Goal: Information Seeking & Learning: Learn about a topic

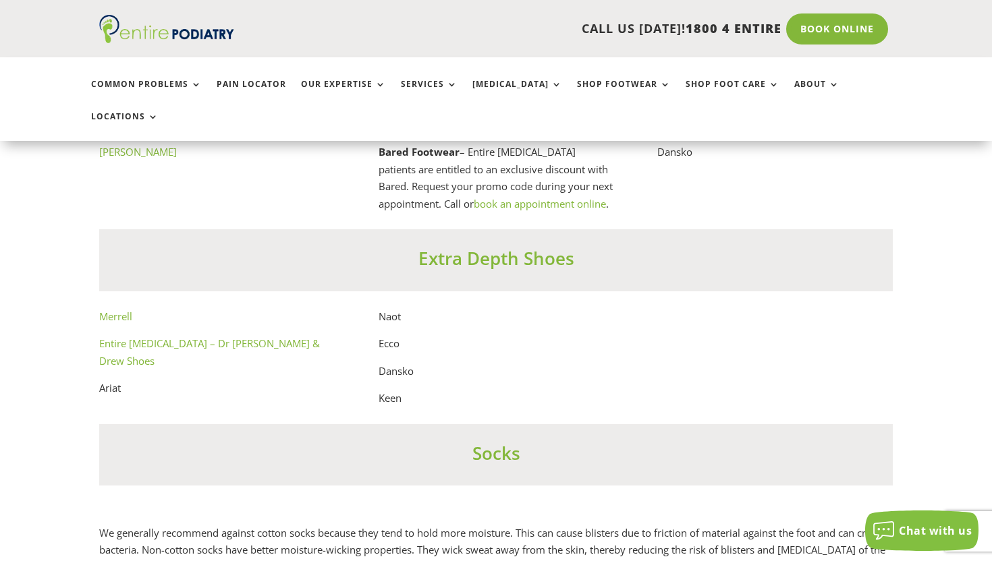
scroll to position [7524, 0]
click at [196, 336] on link "Entire [MEDICAL_DATA] – Dr [PERSON_NAME] & Drew Shoes" at bounding box center [209, 351] width 221 height 31
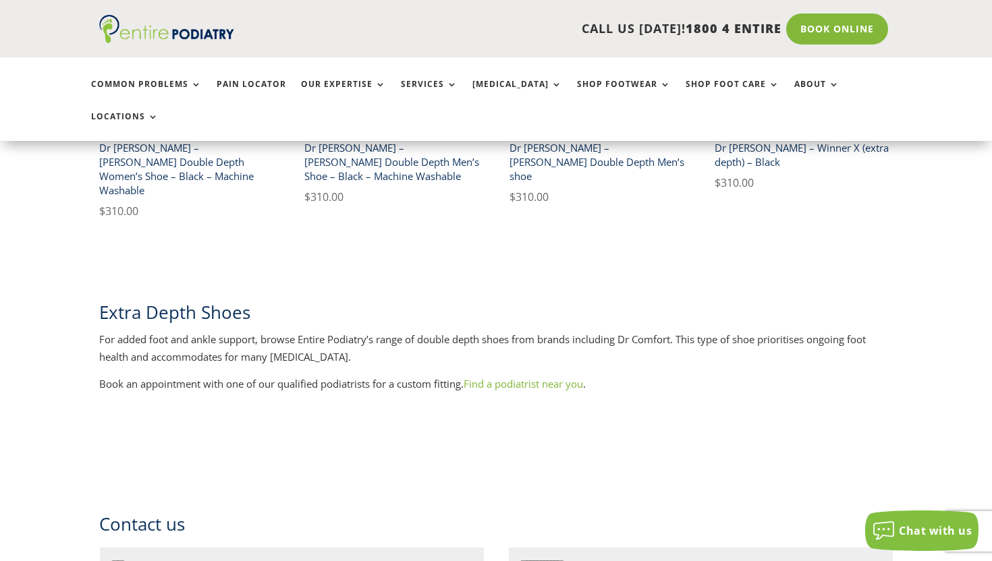
scroll to position [1338, 0]
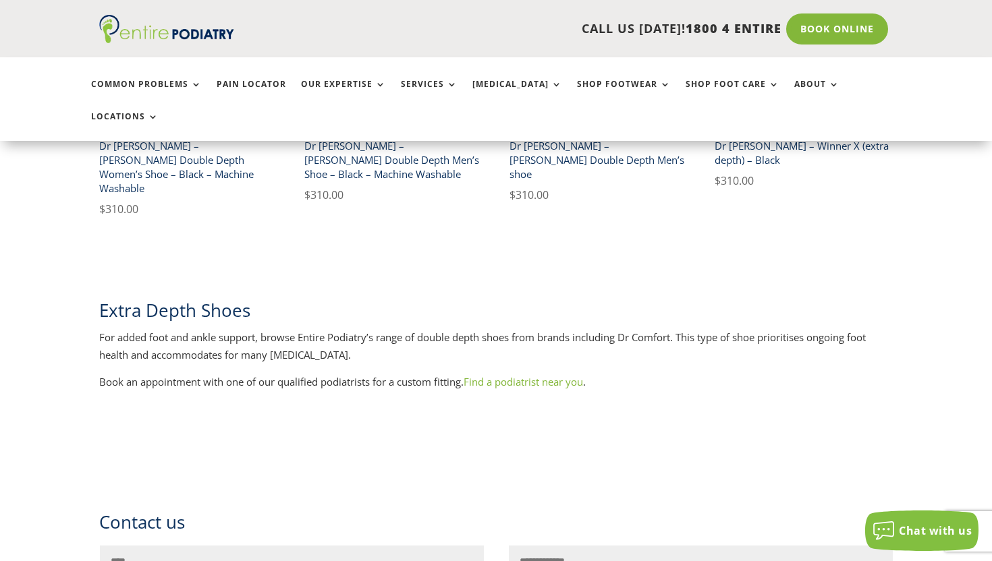
click at [220, 279] on div "Extra Depth Shoes For added foot and ankle support, browse Entire Podiatry’s ra…" at bounding box center [495, 345] width 793 height 133
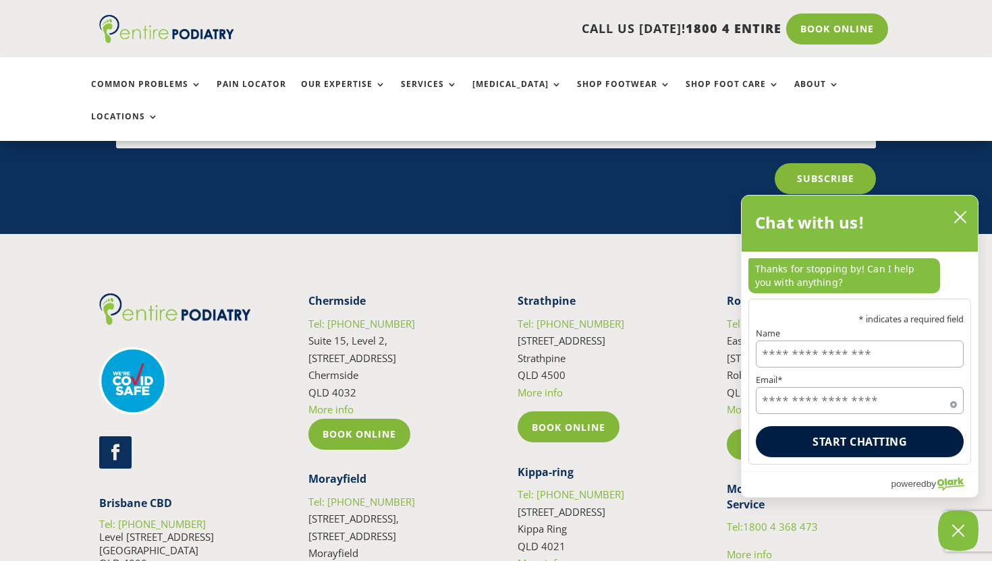
scroll to position [2856, 0]
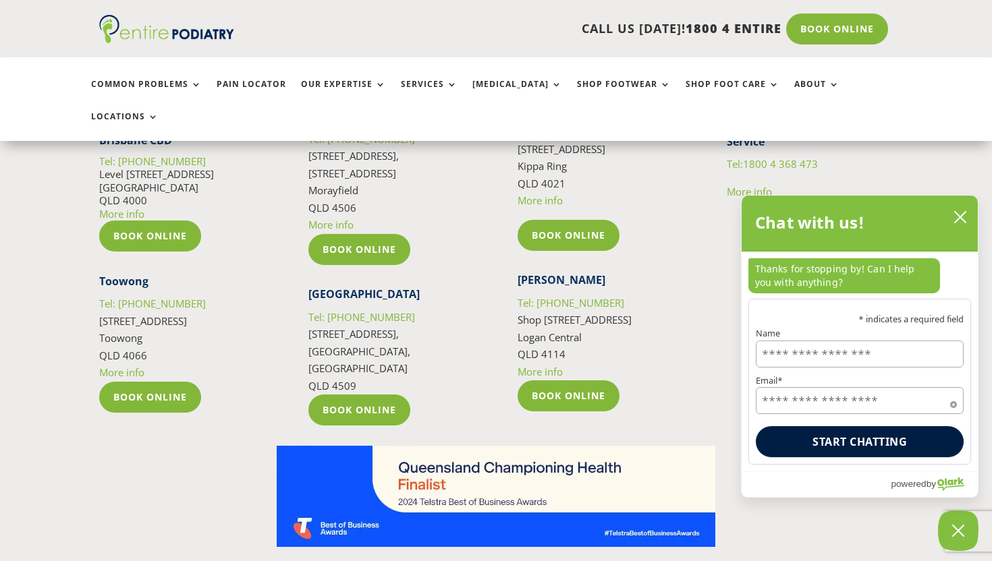
click at [193, 427] on div at bounding box center [495, 496] width 793 height 141
